Goal: Task Accomplishment & Management: Manage account settings

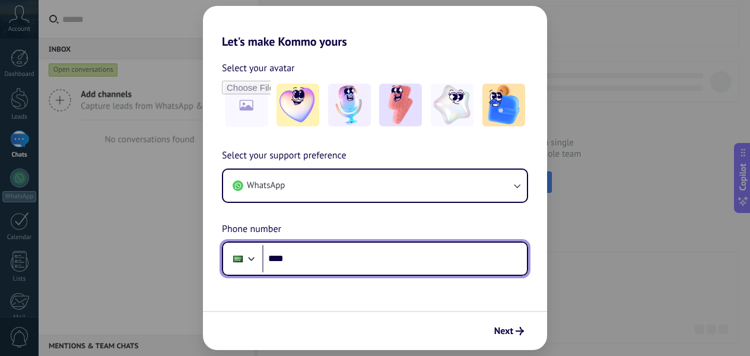
click at [411, 261] on input "****" at bounding box center [394, 258] width 265 height 27
type input "**********"
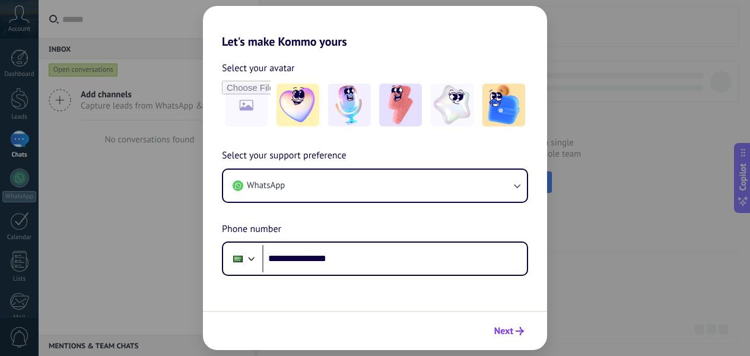
click at [506, 328] on span "Next" at bounding box center [504, 331] width 19 height 8
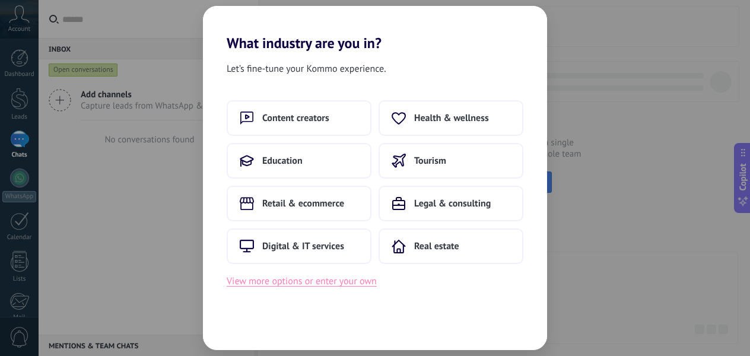
click at [365, 283] on button "View more options or enter your own" at bounding box center [302, 281] width 150 height 15
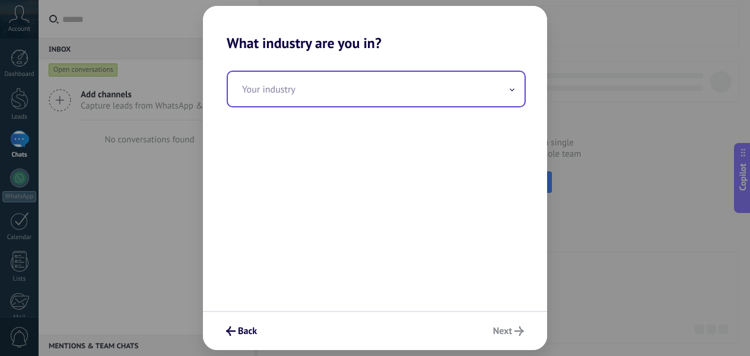
click at [373, 98] on input "text" at bounding box center [376, 89] width 297 height 34
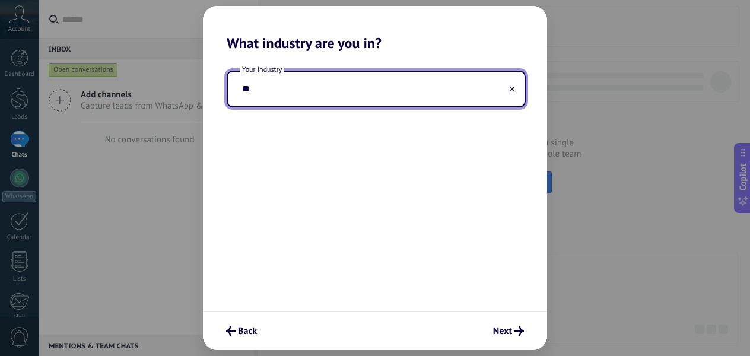
type input "*"
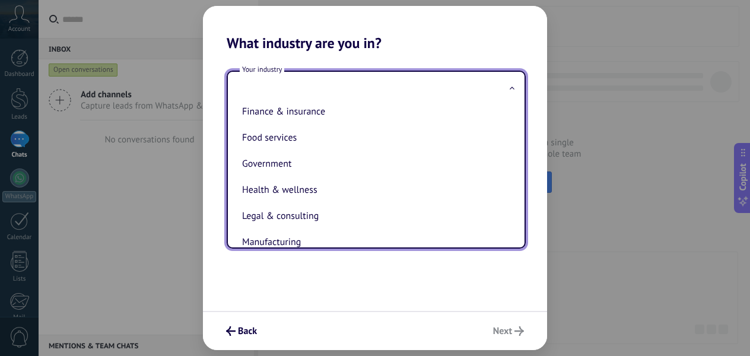
scroll to position [140, 0]
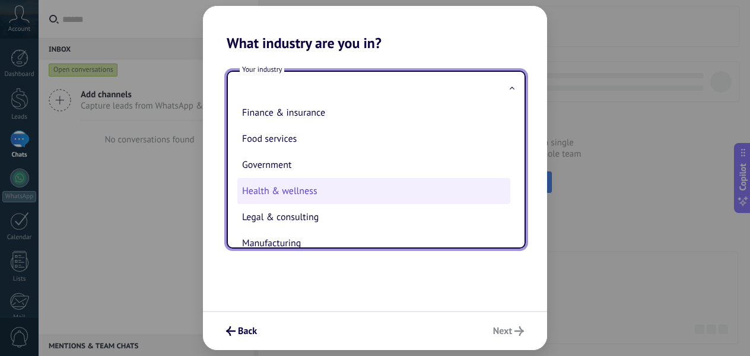
click at [323, 192] on li "Health & wellness" at bounding box center [373, 191] width 273 height 26
type input "**********"
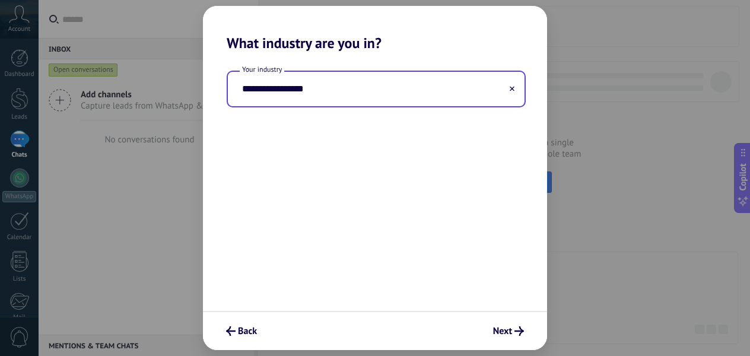
click at [311, 84] on input "**********" at bounding box center [376, 89] width 297 height 34
click at [515, 89] on button at bounding box center [512, 89] width 6 height 11
click at [515, 89] on span at bounding box center [512, 89] width 6 height 11
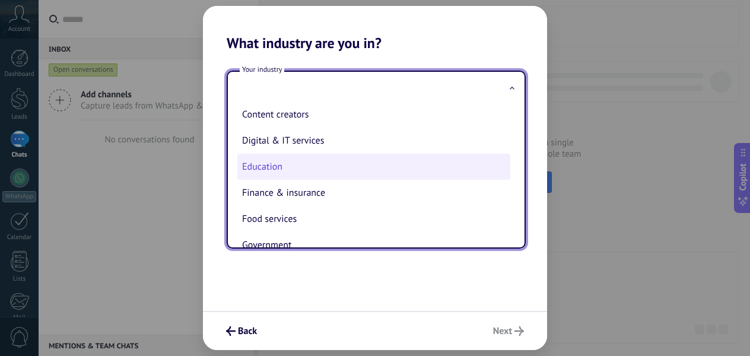
scroll to position [60, 0]
click at [315, 177] on li "Education" at bounding box center [373, 166] width 273 height 26
type input "*********"
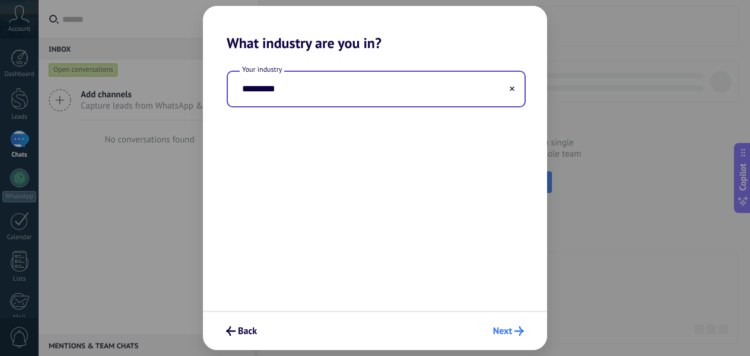
click at [516, 328] on icon "submit" at bounding box center [519, 331] width 9 height 9
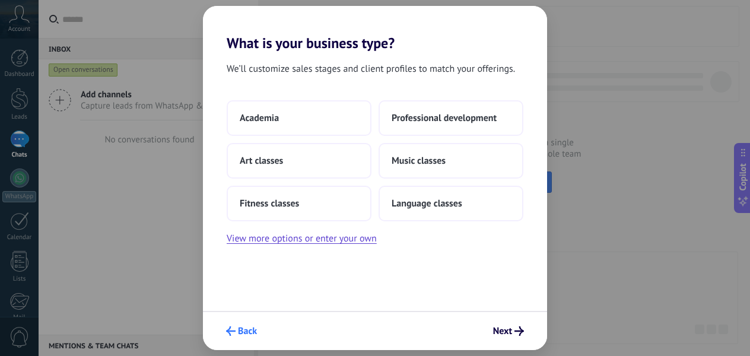
click at [254, 324] on button "Back" at bounding box center [242, 331] width 42 height 20
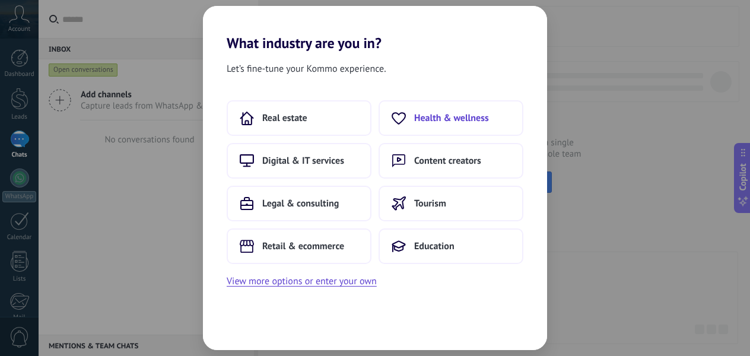
click at [427, 125] on button "Health & wellness" at bounding box center [451, 118] width 145 height 36
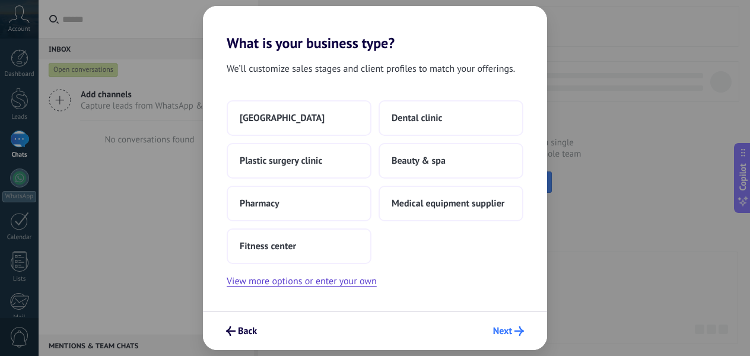
click at [504, 334] on span "Next" at bounding box center [502, 331] width 19 height 8
click at [313, 278] on button "View more options or enter your own" at bounding box center [302, 281] width 150 height 15
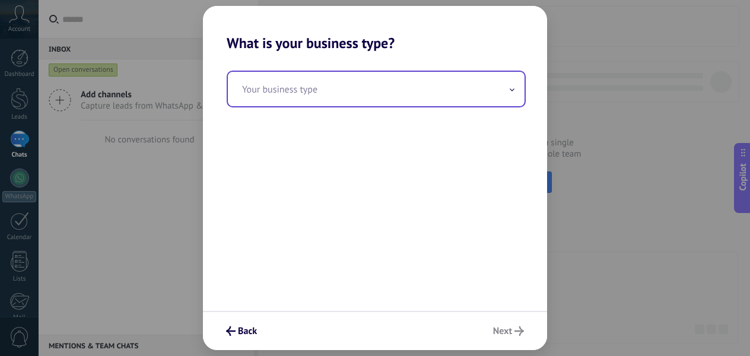
click at [318, 106] on div "Your business type" at bounding box center [376, 89] width 299 height 37
click at [318, 97] on input "text" at bounding box center [376, 89] width 297 height 34
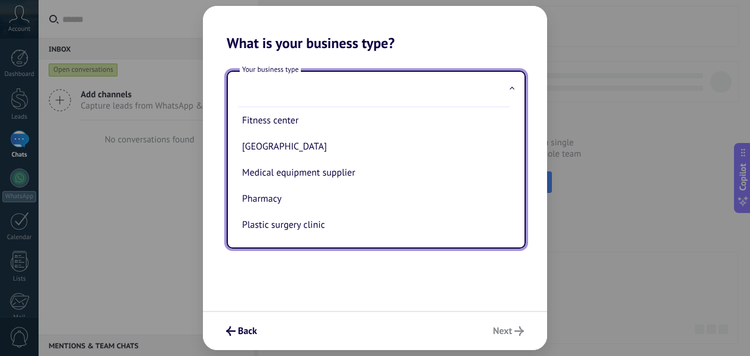
scroll to position [58, 0]
click at [500, 324] on div "Back Next" at bounding box center [375, 330] width 344 height 39
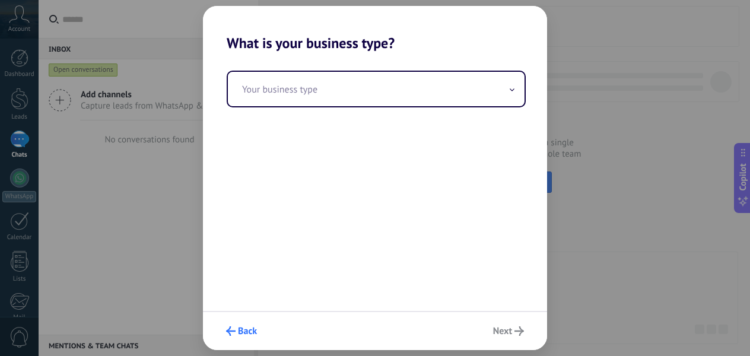
click at [239, 323] on button "Back" at bounding box center [242, 331] width 42 height 20
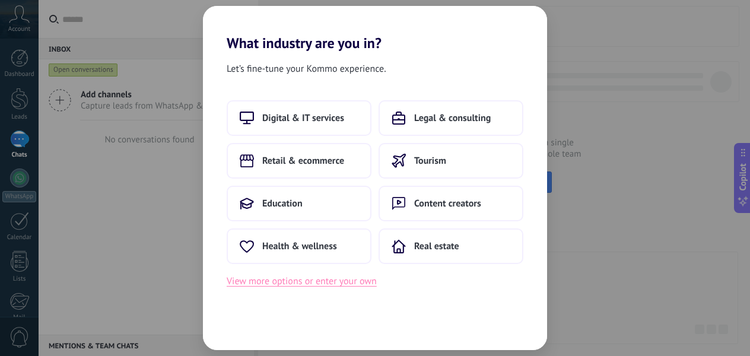
click at [259, 274] on button "View more options or enter your own" at bounding box center [302, 281] width 150 height 15
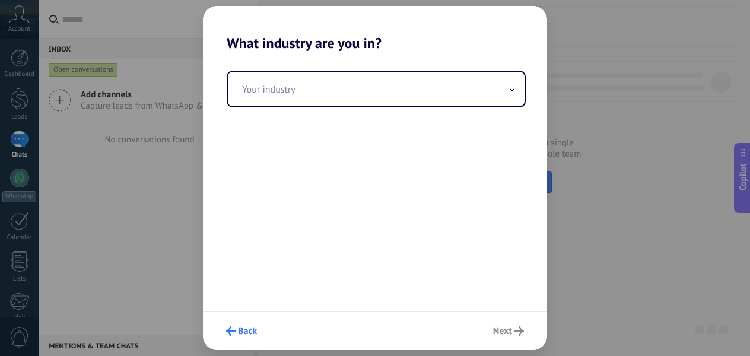
click at [242, 334] on span "Back" at bounding box center [247, 331] width 19 height 8
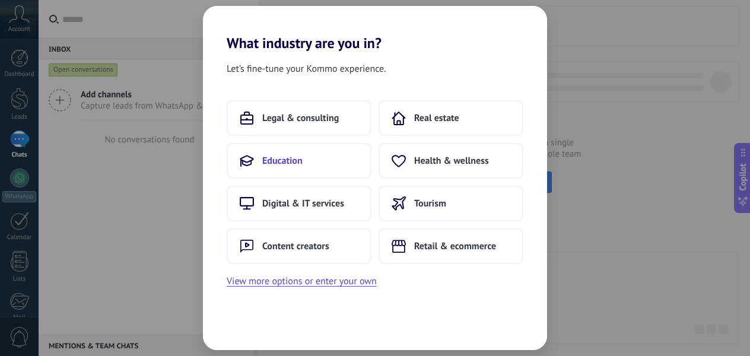
click at [286, 163] on span "Education" at bounding box center [282, 161] width 40 height 12
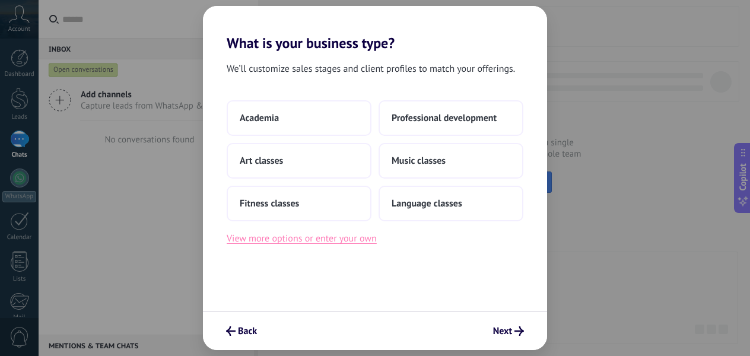
click at [357, 238] on button "View more options or enter your own" at bounding box center [302, 238] width 150 height 15
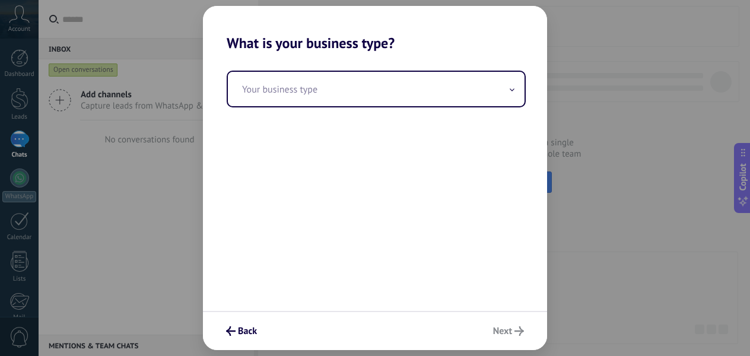
click at [341, 112] on div "Your business type" at bounding box center [375, 181] width 344 height 259
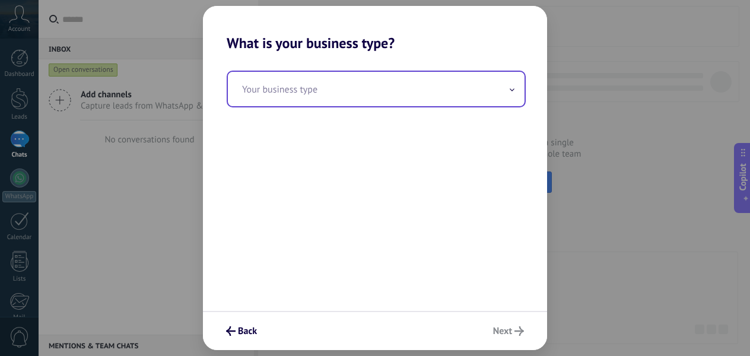
click at [341, 95] on input "text" at bounding box center [376, 89] width 297 height 34
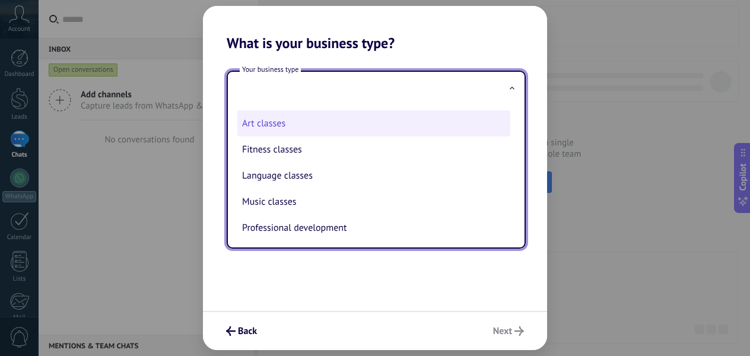
scroll to position [31, 0]
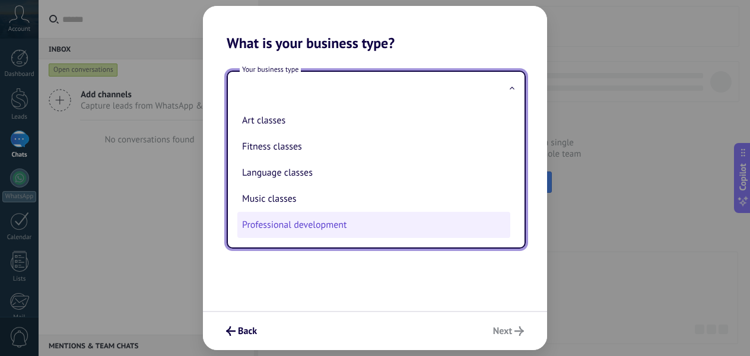
click at [314, 231] on li "Professional development" at bounding box center [373, 225] width 273 height 26
type input "**********"
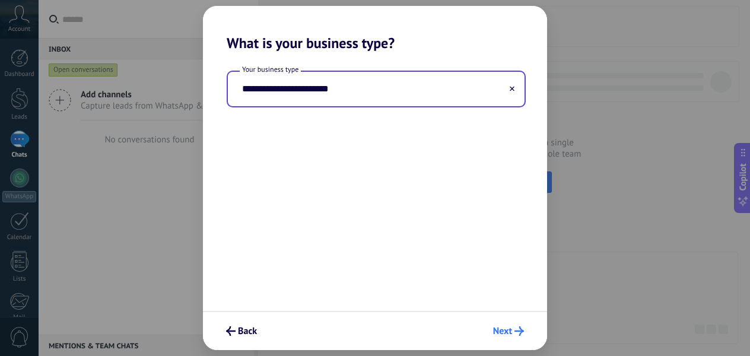
click at [505, 331] on span "Next" at bounding box center [502, 331] width 19 height 8
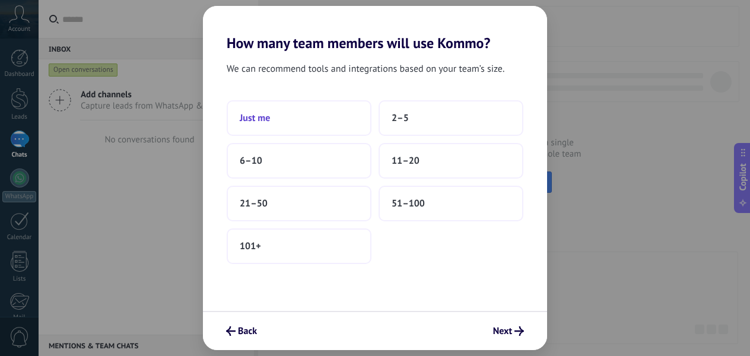
click at [292, 118] on button "Just me" at bounding box center [299, 118] width 145 height 36
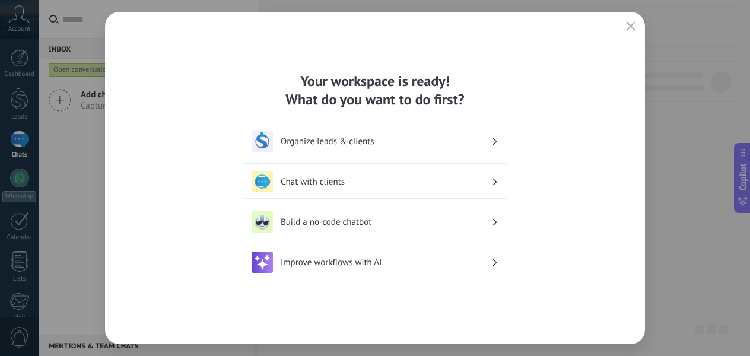
click at [480, 149] on div "Organize leads & clients" at bounding box center [375, 141] width 247 height 21
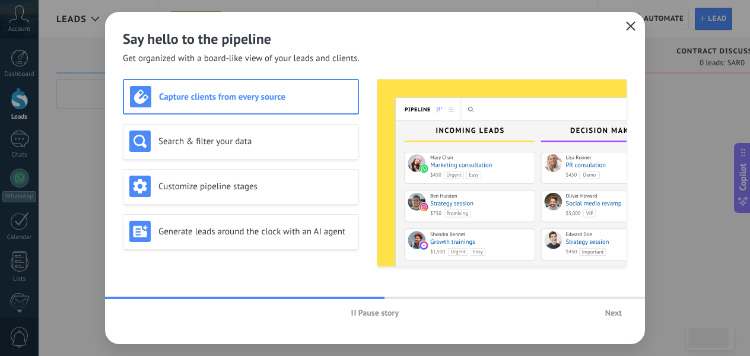
click at [631, 31] on span "button" at bounding box center [630, 26] width 9 height 11
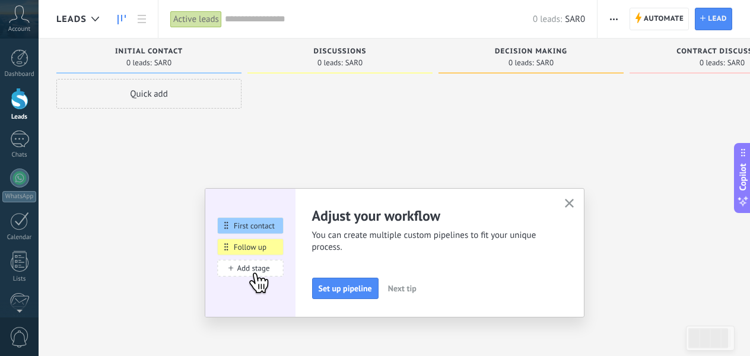
scroll to position [138, 0]
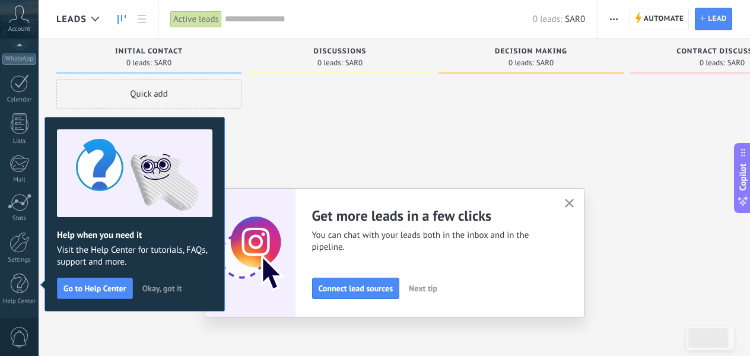
click at [170, 287] on span "Okay, got it" at bounding box center [162, 288] width 40 height 8
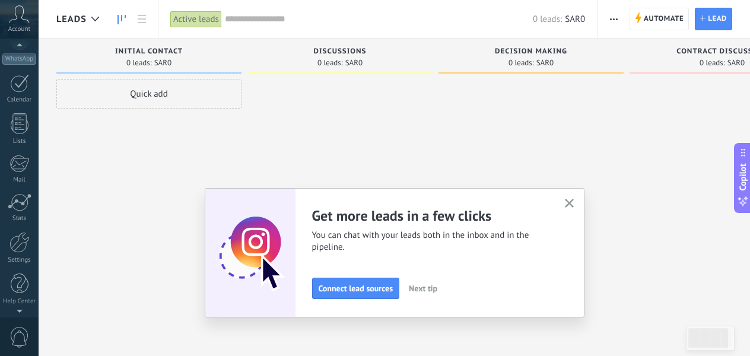
scroll to position [0, 0]
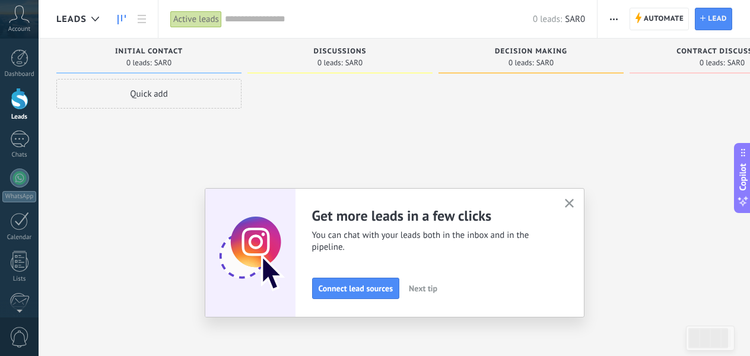
click at [249, 22] on input "text" at bounding box center [379, 19] width 308 height 12
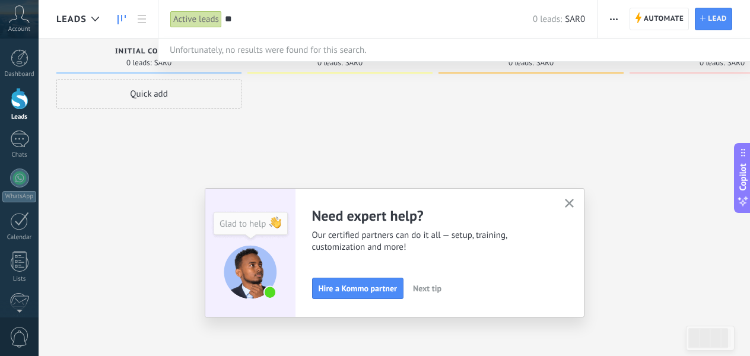
type input "*"
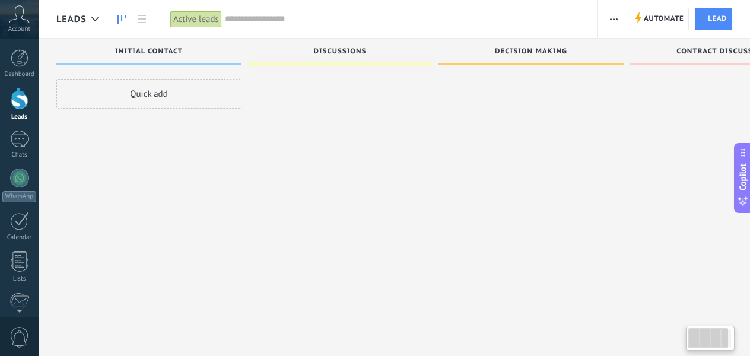
click at [103, 179] on div "Quick add" at bounding box center [148, 179] width 185 height 201
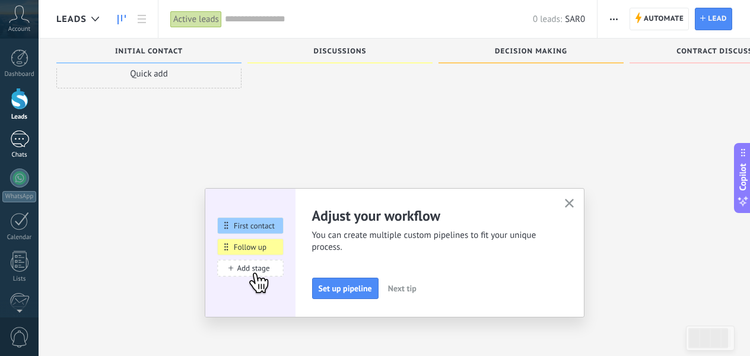
click at [33, 138] on link "Chats" at bounding box center [19, 145] width 39 height 28
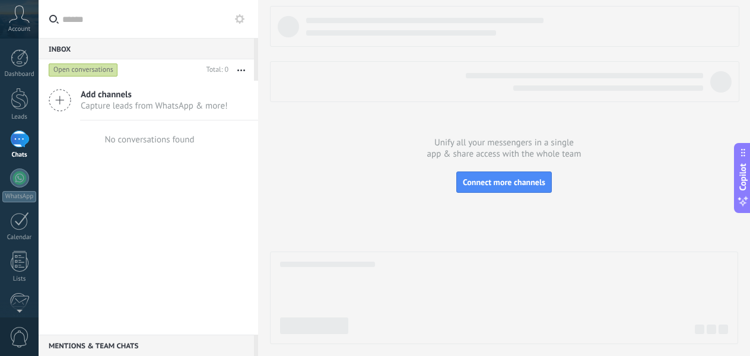
click at [22, 30] on span "Account" at bounding box center [19, 30] width 22 height 8
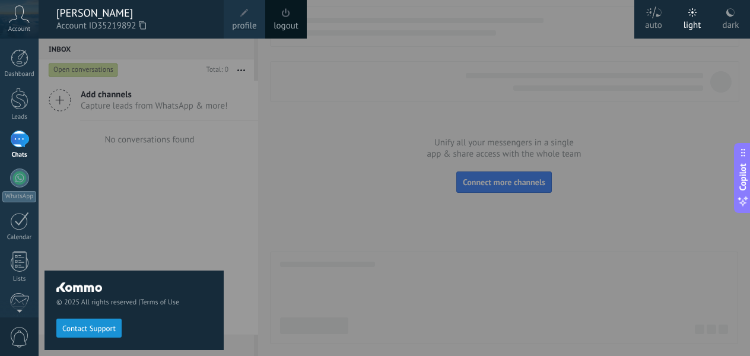
click at [22, 30] on span "Account" at bounding box center [19, 30] width 22 height 8
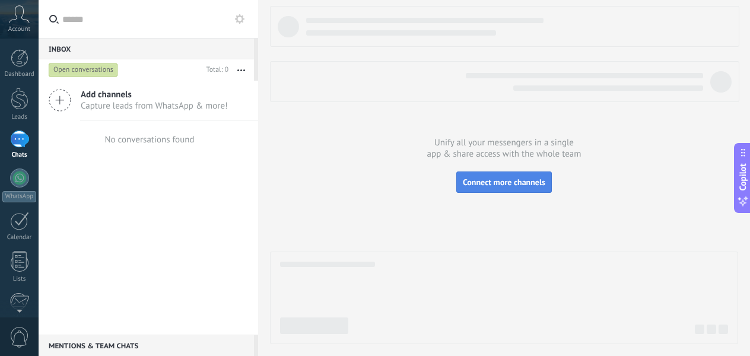
click at [489, 178] on span "Connect more channels" at bounding box center [504, 182] width 83 height 11
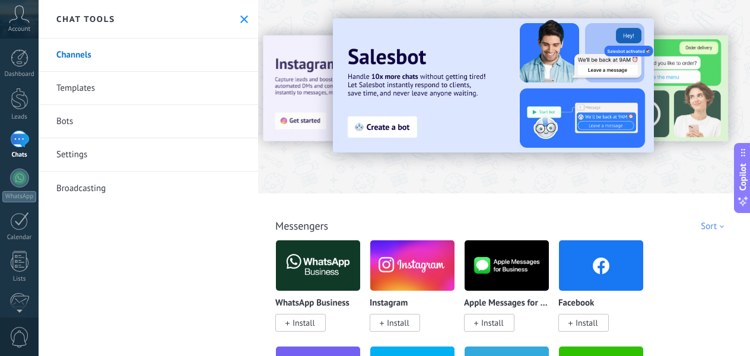
click at [308, 128] on div at bounding box center [214, 96] width 260 height 107
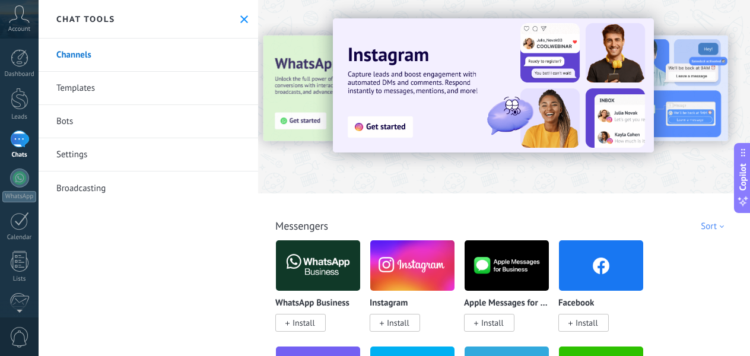
click at [387, 121] on img at bounding box center [493, 85] width 321 height 134
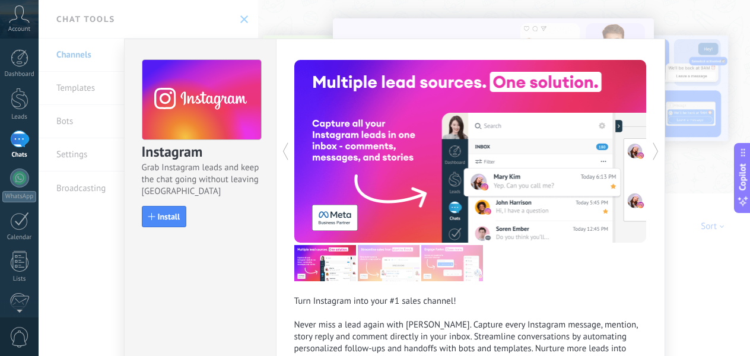
scroll to position [127, 0]
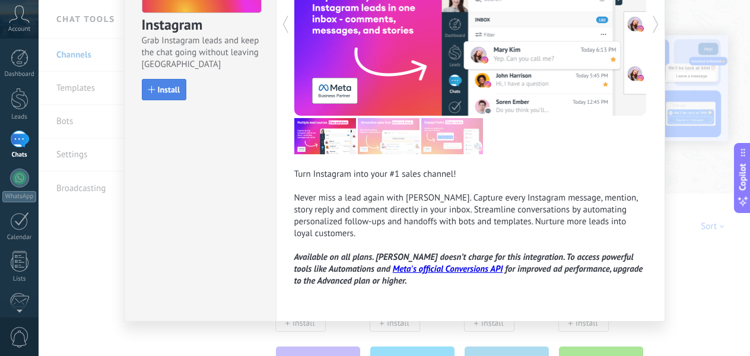
click at [170, 83] on button "Install" at bounding box center [164, 89] width 45 height 21
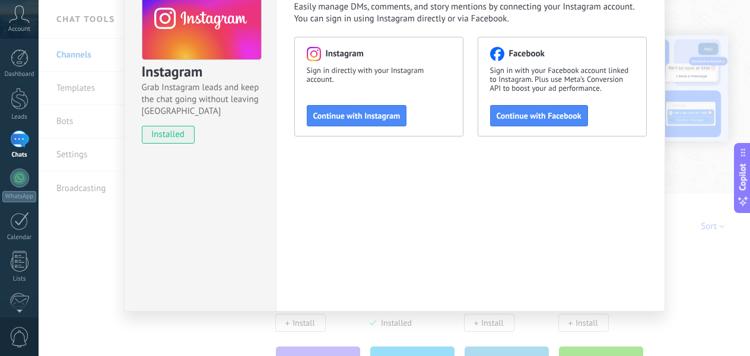
scroll to position [80, 0]
click at [380, 116] on span "Continue with Instagram" at bounding box center [356, 116] width 87 height 8
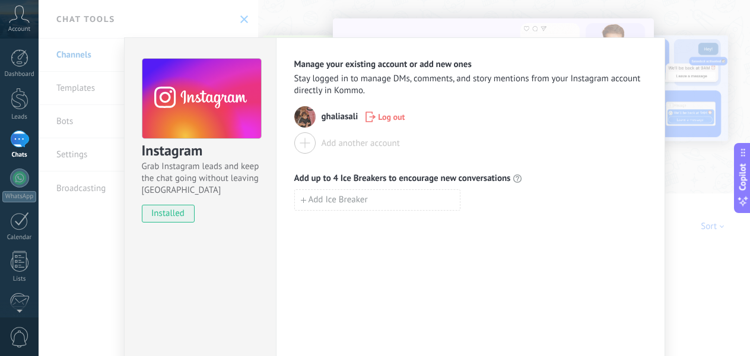
scroll to position [0, 0]
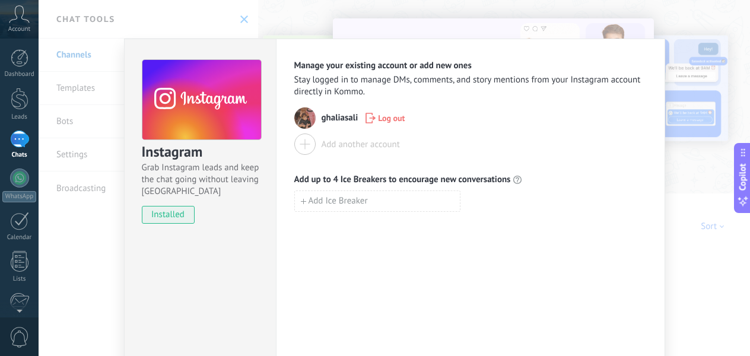
click at [529, 201] on div "Add Ice Breaker" at bounding box center [470, 201] width 353 height 21
click at [629, 42] on div "Manage your existing account or add new ones Stay logged in to manage DMs, comm…" at bounding box center [470, 215] width 389 height 353
click at [627, 17] on div "Instagram Grab Instagram leads and keep the chat going without leaving [PERSON_…" at bounding box center [395, 178] width 712 height 356
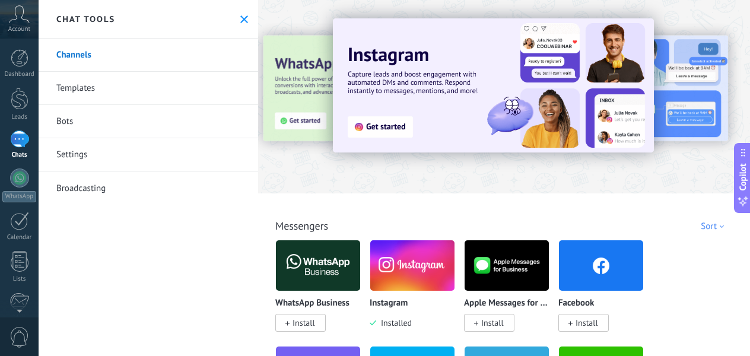
click at [118, 64] on link "Channels" at bounding box center [149, 55] width 220 height 33
click at [126, 90] on link "Templates" at bounding box center [149, 88] width 220 height 33
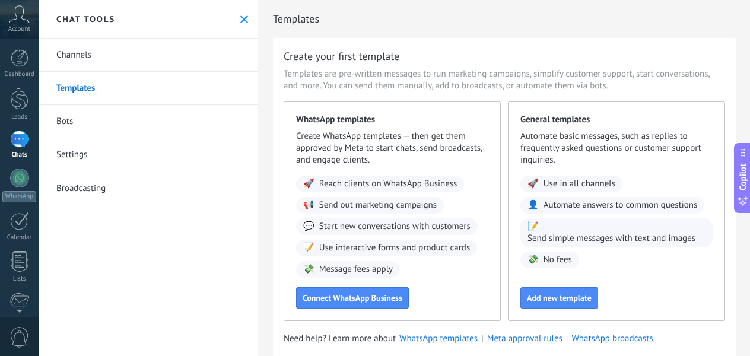
scroll to position [31, 0]
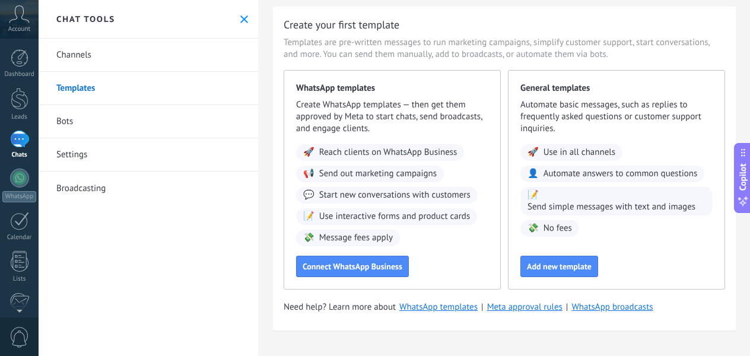
click at [188, 115] on link "Bots" at bounding box center [149, 121] width 220 height 33
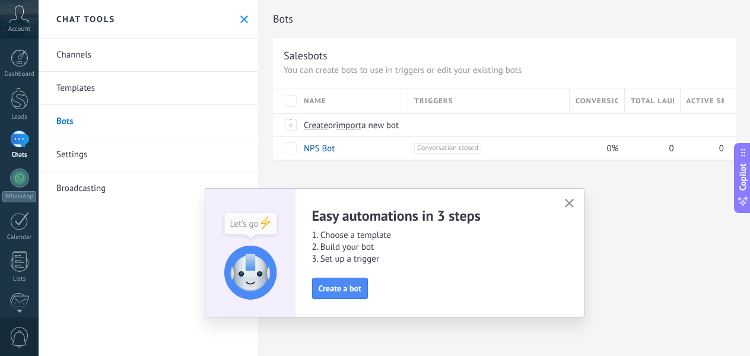
click at [572, 195] on div "Easy automations in 3 steps 1. Choose a template 2. Build your bot 3. Set up a …" at bounding box center [395, 252] width 380 height 129
click at [574, 200] on button "button" at bounding box center [569, 204] width 15 height 16
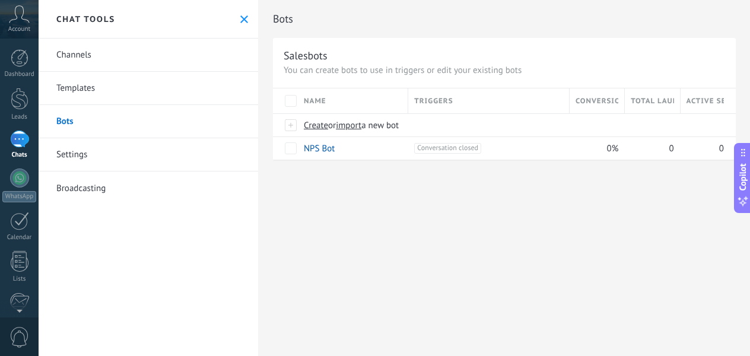
click at [77, 157] on link "Settings" at bounding box center [149, 154] width 220 height 33
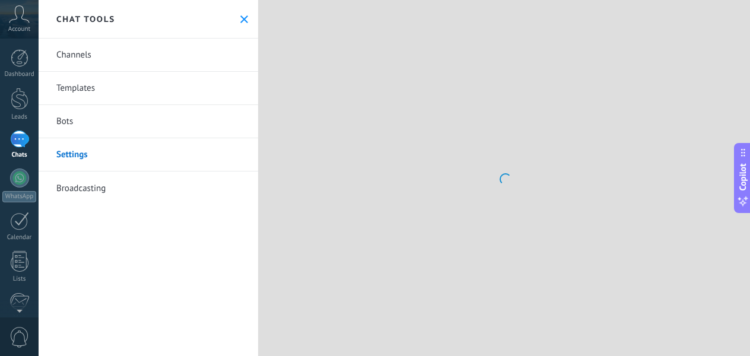
click at [74, 116] on link "Bots" at bounding box center [149, 121] width 220 height 33
click at [79, 58] on link "Channels" at bounding box center [149, 55] width 220 height 33
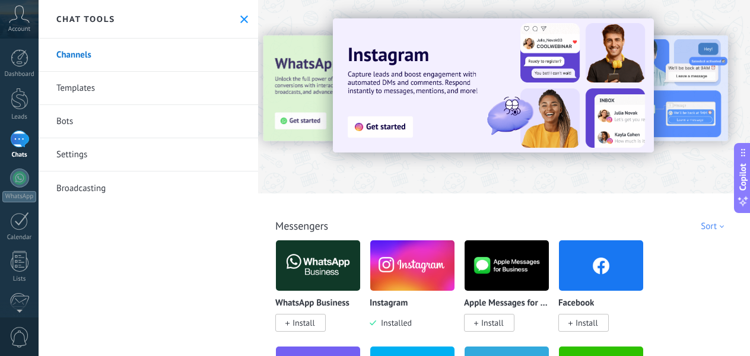
scroll to position [10, 0]
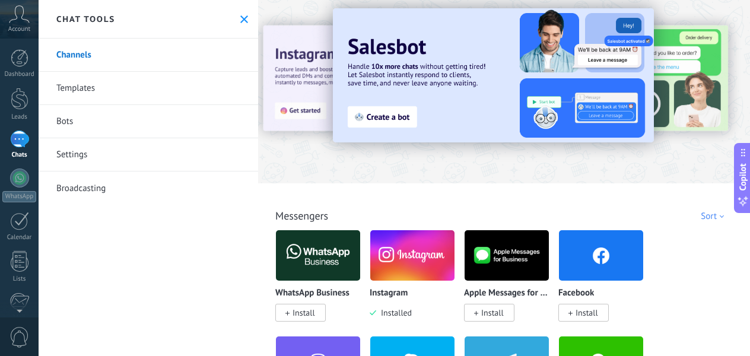
click at [411, 256] on img at bounding box center [412, 256] width 84 height 58
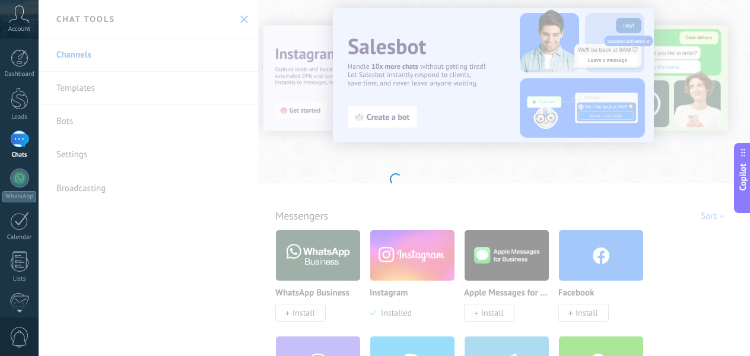
click at [411, 256] on div "Instagram Grab Instagram leads and keep the chat going without leaving Kommo In…" at bounding box center [395, 178] width 712 height 356
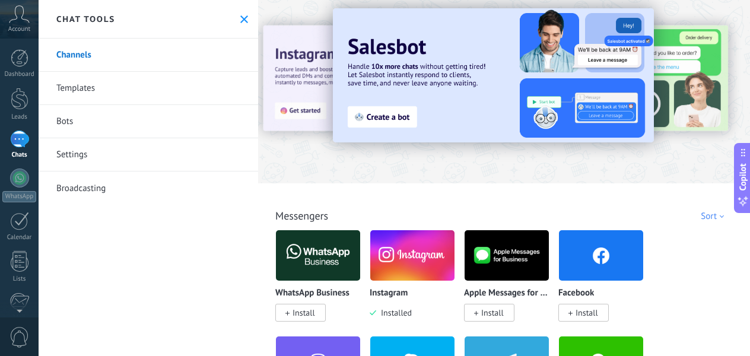
click at [396, 263] on img at bounding box center [412, 256] width 84 height 58
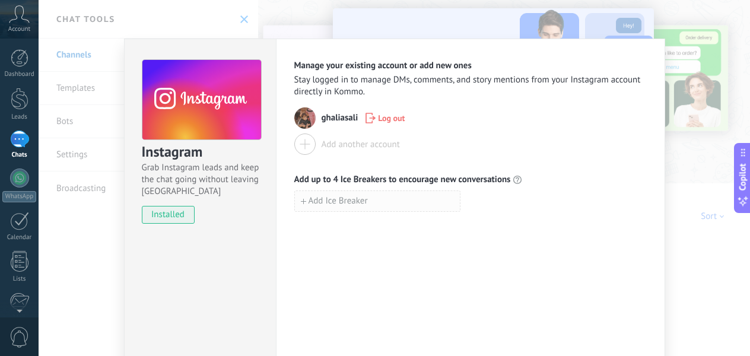
click at [430, 198] on button "Add Ice Breaker" at bounding box center [377, 201] width 166 height 21
click at [516, 179] on icon at bounding box center [517, 179] width 9 height 9
click at [650, 64] on div "Manage your existing account or add new ones Stay logged in to manage DMs, comm…" at bounding box center [470, 215] width 389 height 353
click at [469, 198] on button "button" at bounding box center [468, 202] width 14 height 16
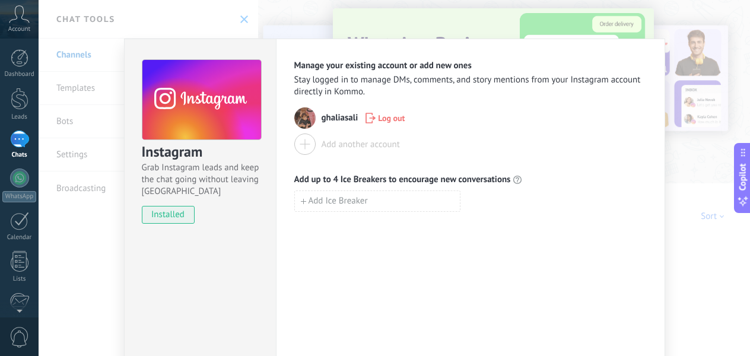
click at [713, 76] on div "Instagram Grab Instagram leads and keep the chat going without leaving [PERSON_…" at bounding box center [395, 178] width 712 height 356
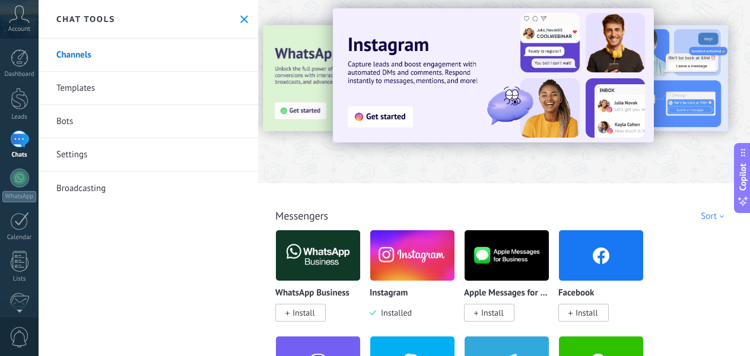
scroll to position [0, 0]
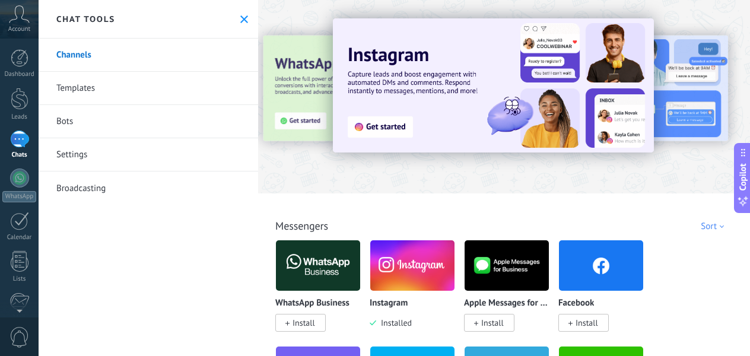
click at [241, 20] on use at bounding box center [244, 19] width 8 height 8
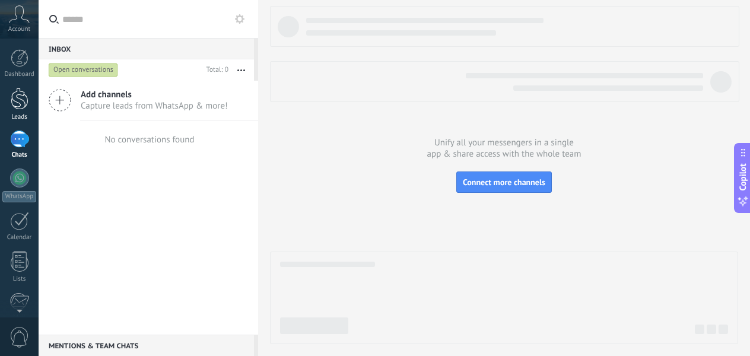
click at [30, 103] on link "Leads" at bounding box center [19, 104] width 39 height 33
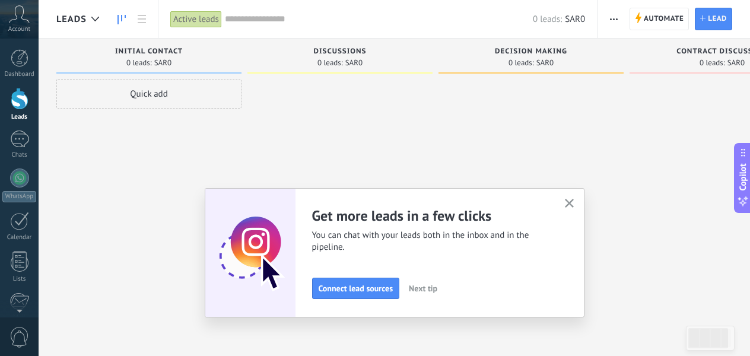
click at [32, 17] on div "Account" at bounding box center [19, 19] width 39 height 39
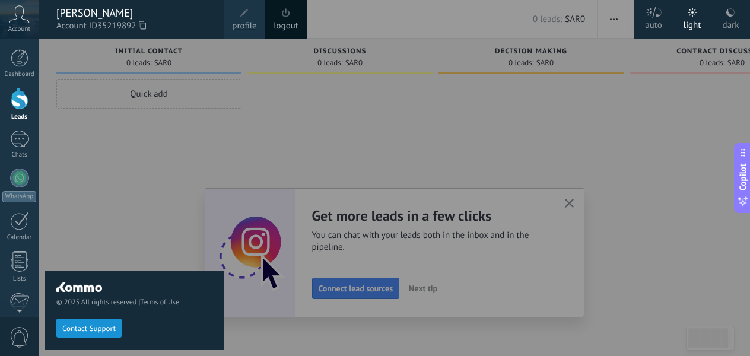
click at [92, 65] on div "© 2025 All rights reserved | Terms of Use Contact Support" at bounding box center [134, 198] width 179 height 318
click at [85, 179] on div "© 2025 All rights reserved | Terms of Use Contact Support" at bounding box center [134, 198] width 179 height 318
click at [125, 280] on div "© 2025 All rights reserved | Terms of Use Contact Support" at bounding box center [134, 310] width 179 height 79
click at [23, 191] on div "WhatsApp" at bounding box center [19, 196] width 34 height 11
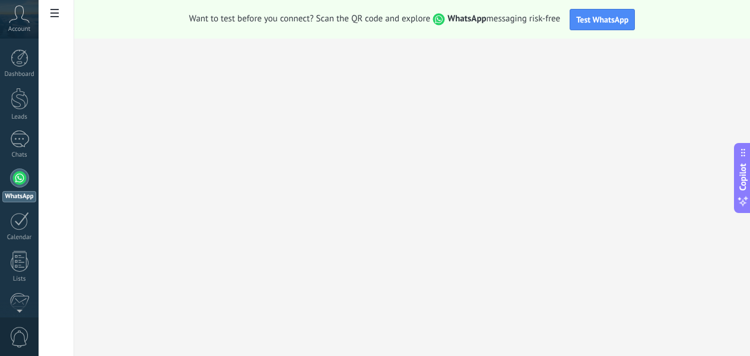
click at [30, 26] on span "Account" at bounding box center [19, 30] width 22 height 8
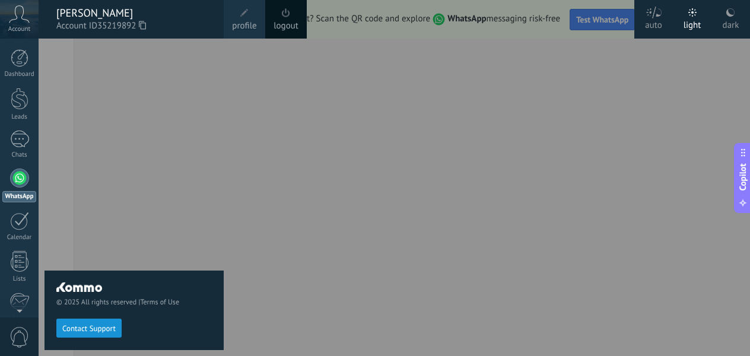
click at [252, 27] on span "profile" at bounding box center [244, 26] width 24 height 13
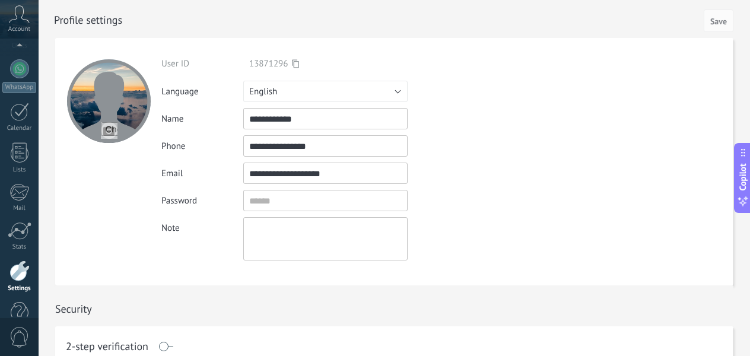
scroll to position [138, 0]
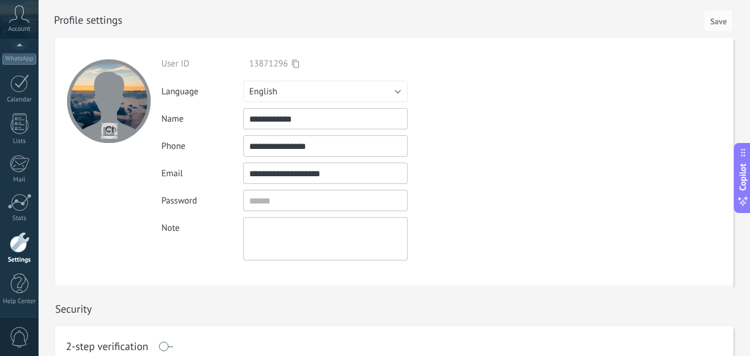
click at [10, 26] on span "Account" at bounding box center [19, 30] width 22 height 8
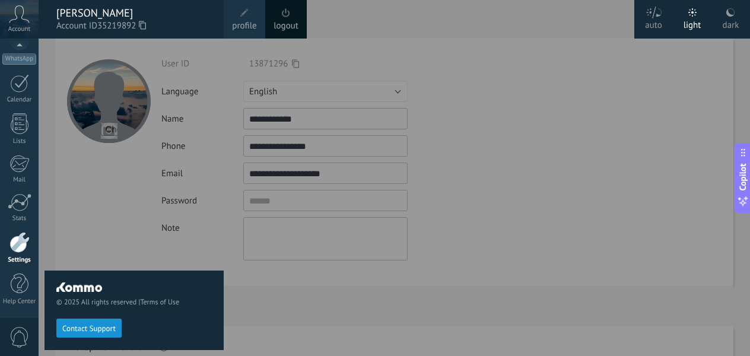
click at [84, 18] on div "[PERSON_NAME]" at bounding box center [134, 13] width 156 height 13
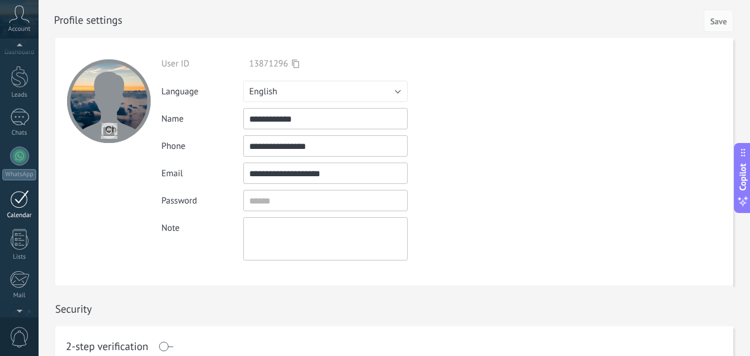
scroll to position [15, 0]
click at [21, 126] on div at bounding box center [19, 123] width 19 height 17
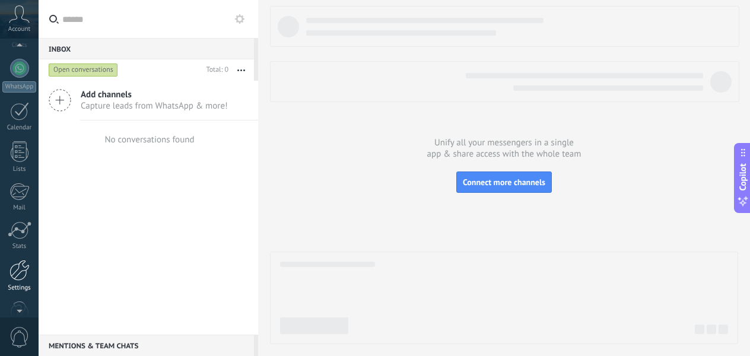
click at [17, 281] on link "Settings" at bounding box center [19, 276] width 39 height 32
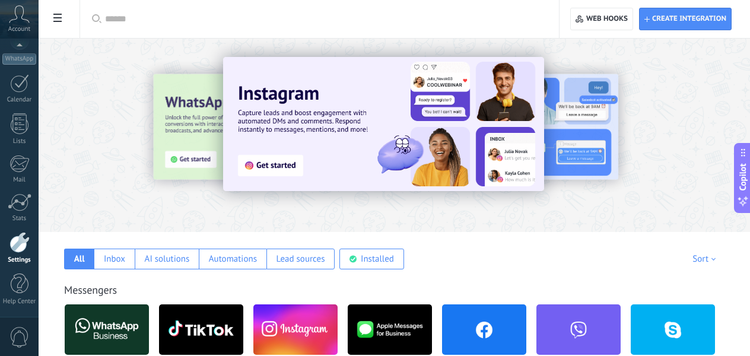
click at [18, 250] on div at bounding box center [19, 242] width 20 height 21
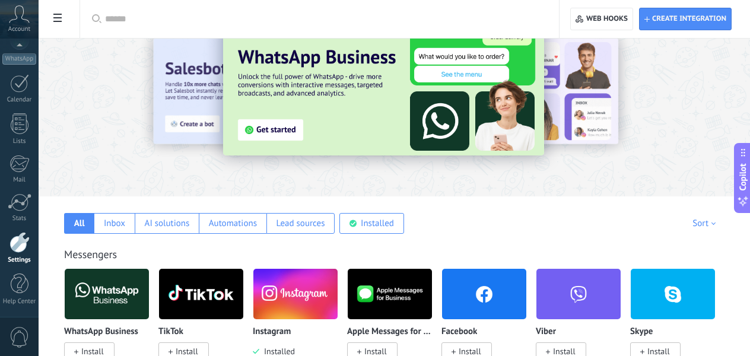
scroll to position [0, 0]
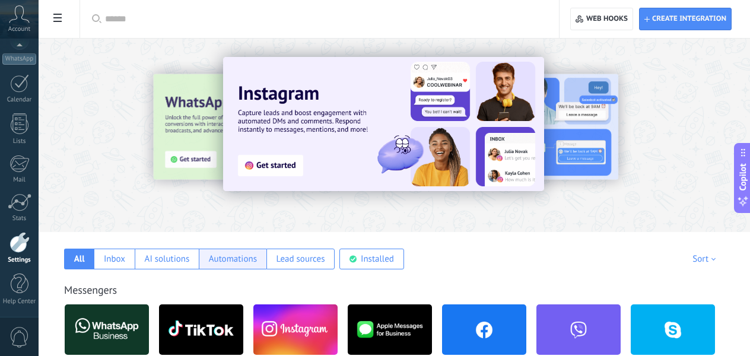
click at [221, 252] on div "Automations" at bounding box center [233, 259] width 68 height 21
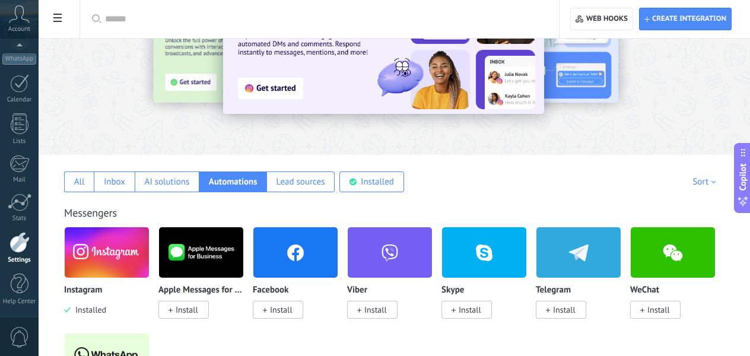
scroll to position [88, 0]
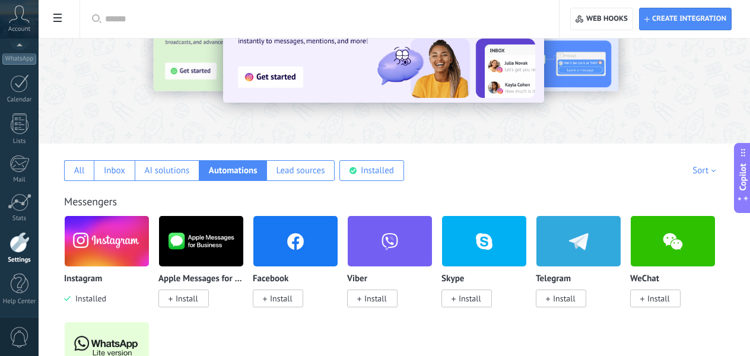
click at [106, 254] on img at bounding box center [107, 242] width 84 height 58
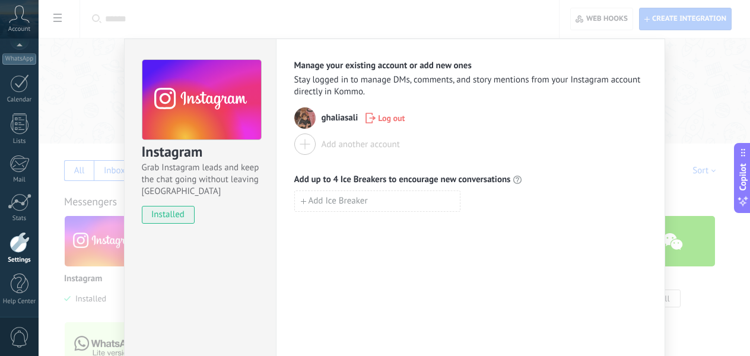
click at [708, 71] on div "Instagram Grab Instagram leads and keep the chat going without leaving [PERSON_…" at bounding box center [395, 178] width 712 height 356
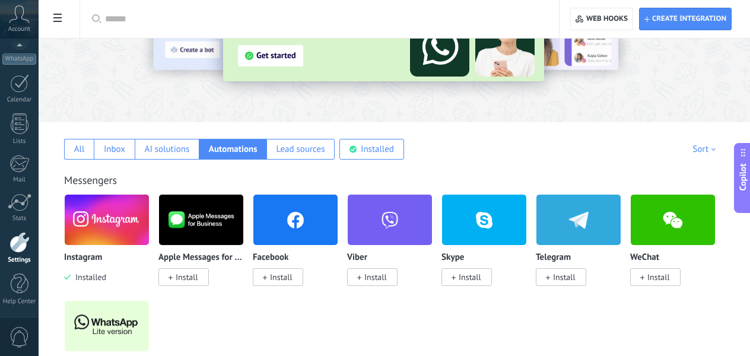
scroll to position [0, 0]
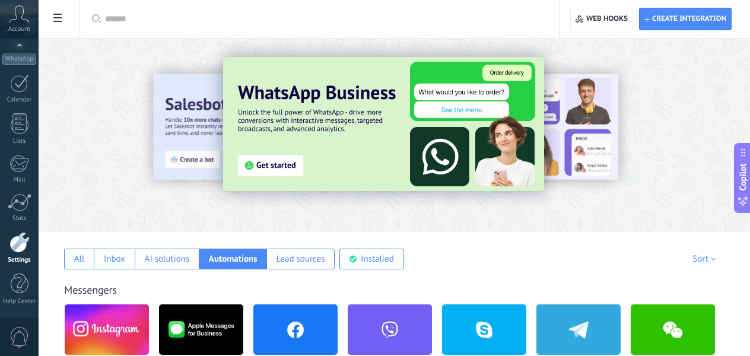
click at [21, 245] on div at bounding box center [19, 242] width 20 height 21
click at [20, 199] on div at bounding box center [20, 203] width 24 height 18
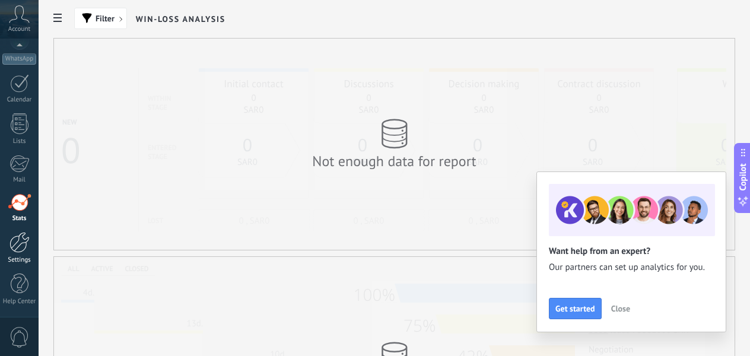
click at [24, 240] on div at bounding box center [19, 242] width 20 height 21
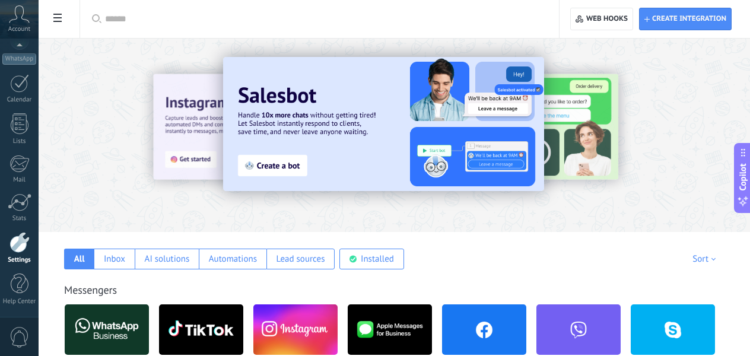
click at [275, 305] on img at bounding box center [295, 330] width 84 height 58
click at [285, 316] on img at bounding box center [295, 330] width 84 height 58
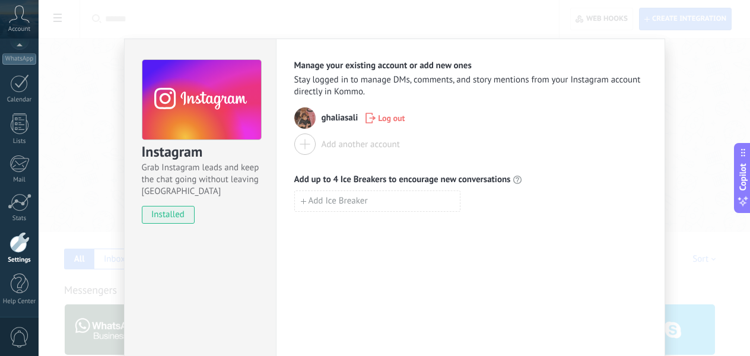
click at [614, 18] on div "Instagram Grab Instagram leads and keep the chat going without leaving [PERSON_…" at bounding box center [395, 178] width 712 height 356
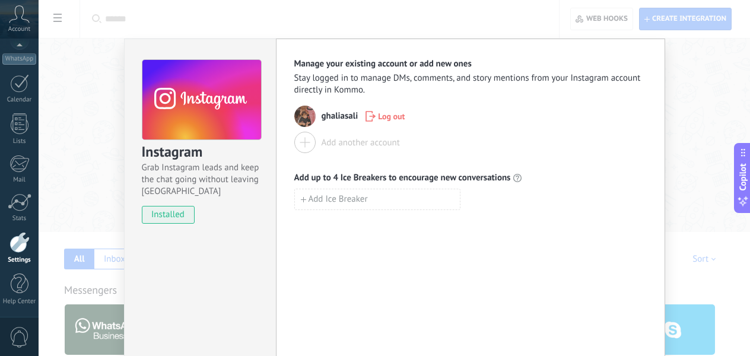
click at [596, 20] on div "Instagram Grab Instagram leads and keep the chat going without leaving [PERSON_…" at bounding box center [395, 178] width 712 height 356
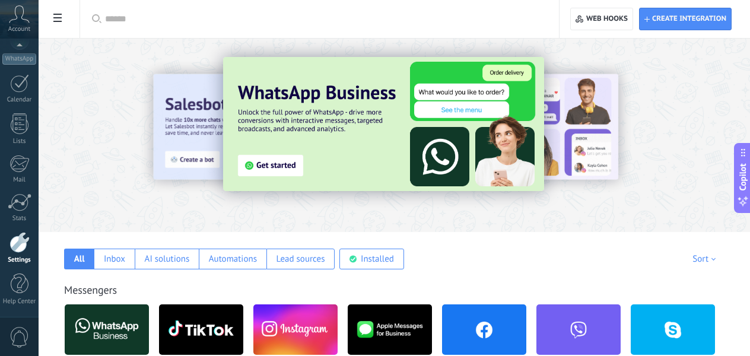
click at [21, 251] on div at bounding box center [19, 242] width 20 height 21
click at [17, 277] on div at bounding box center [20, 284] width 18 height 21
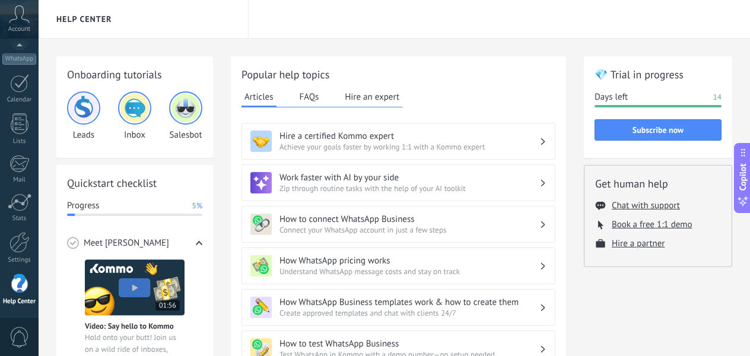
click at [180, 111] on img at bounding box center [186, 108] width 28 height 28
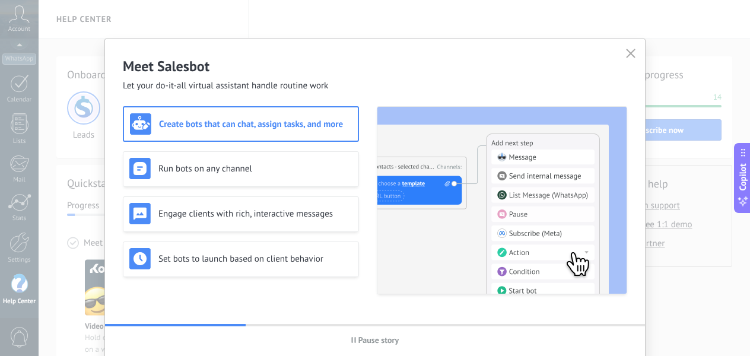
click at [195, 124] on h3 "Create bots that can chat, assign tasks, and more" at bounding box center [255, 124] width 193 height 11
click at [628, 49] on icon "button" at bounding box center [630, 53] width 9 height 9
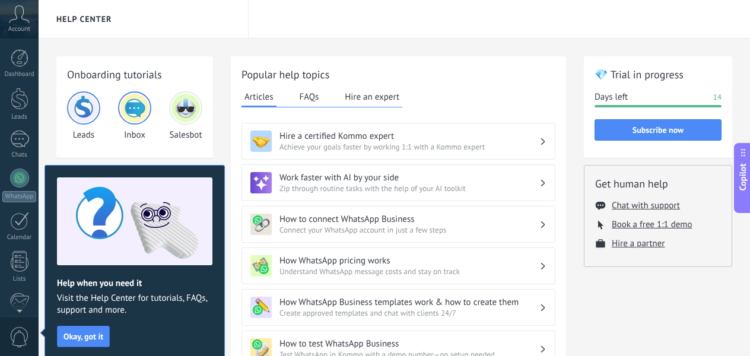
click at [21, 12] on icon at bounding box center [19, 14] width 21 height 18
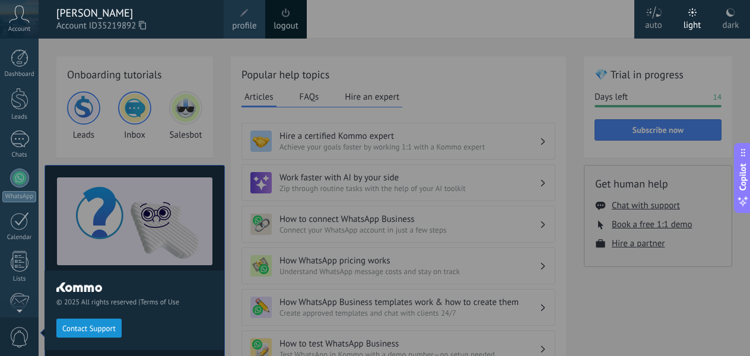
click at [26, 47] on div "Dashboard Leads Chats WhatsApp Customers" at bounding box center [38, 178] width 77 height 279
click at [24, 62] on div at bounding box center [20, 58] width 18 height 18
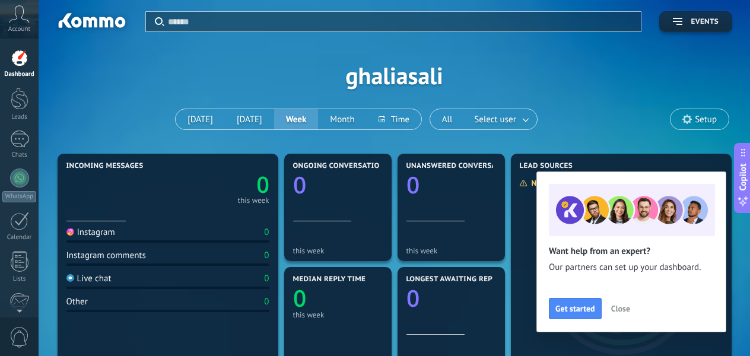
click at [224, 21] on input "text" at bounding box center [401, 21] width 466 height 12
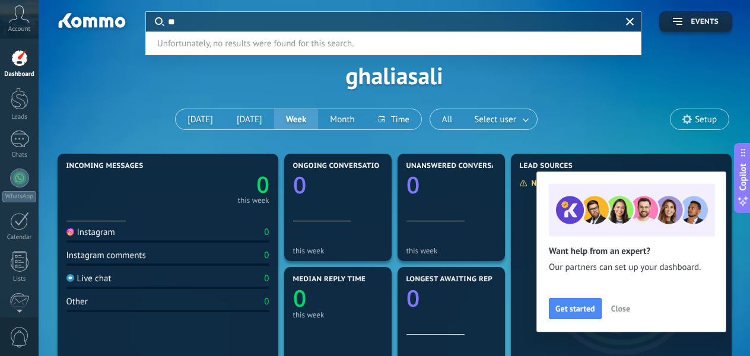
type input "*"
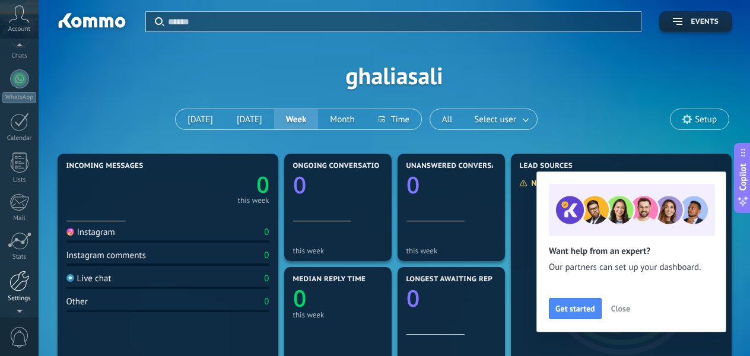
click at [21, 290] on div at bounding box center [19, 281] width 20 height 21
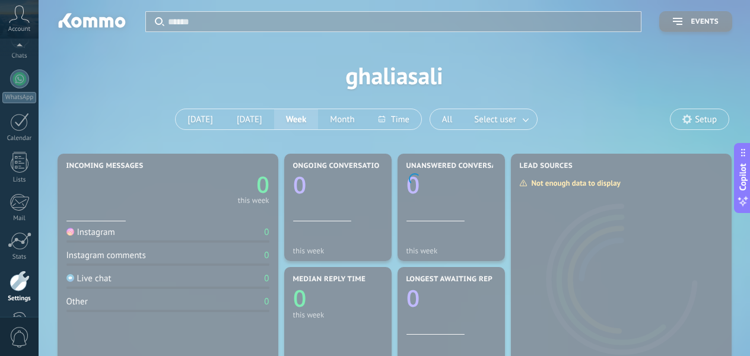
scroll to position [138, 0]
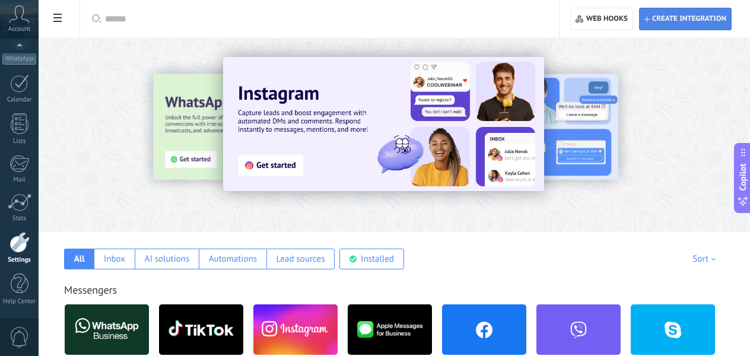
click at [673, 17] on span "Create integration" at bounding box center [689, 18] width 74 height 9
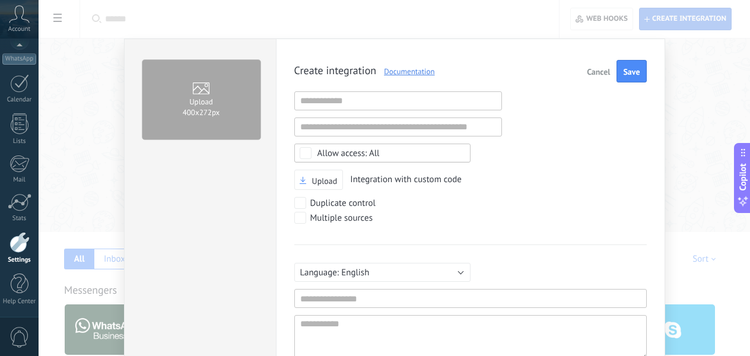
scroll to position [11, 0]
